Goal: Task Accomplishment & Management: Use online tool/utility

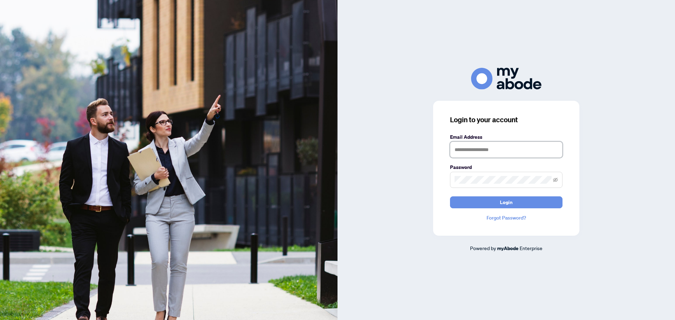
drag, startPoint x: 474, startPoint y: 148, endPoint x: 477, endPoint y: 152, distance: 5.0
click at [474, 148] on input "text" at bounding box center [506, 150] width 113 height 16
type input "**********"
click at [450, 197] on button "Login" at bounding box center [506, 203] width 113 height 12
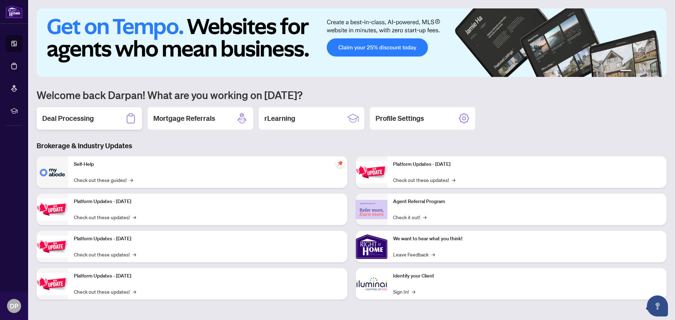
click at [96, 116] on div "Deal Processing" at bounding box center [89, 118] width 105 height 23
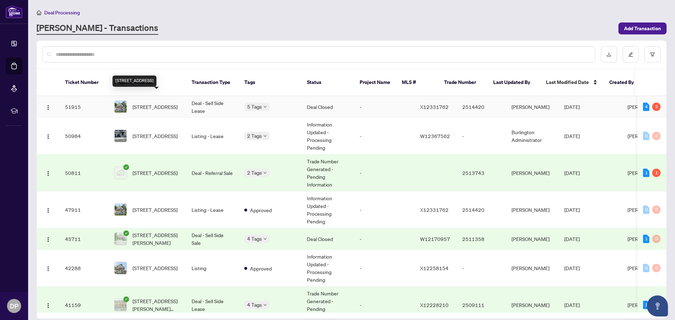
drag, startPoint x: 160, startPoint y: 97, endPoint x: 289, endPoint y: 107, distance: 129.1
click at [160, 103] on span "44 Division St, St. Catharines, Ontario L2R 3G5, Canada" at bounding box center [155, 107] width 45 height 8
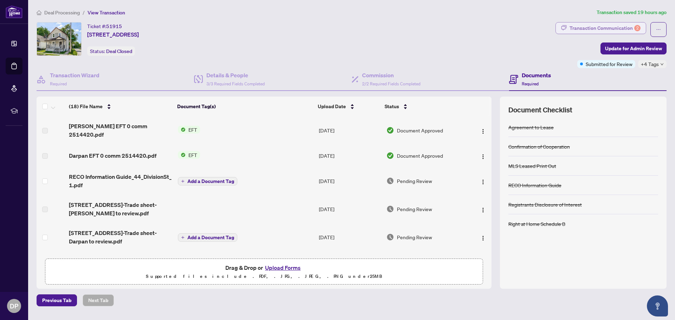
click at [615, 29] on div "Transaction Communication 2" at bounding box center [605, 28] width 71 height 11
